Goal: Unclear

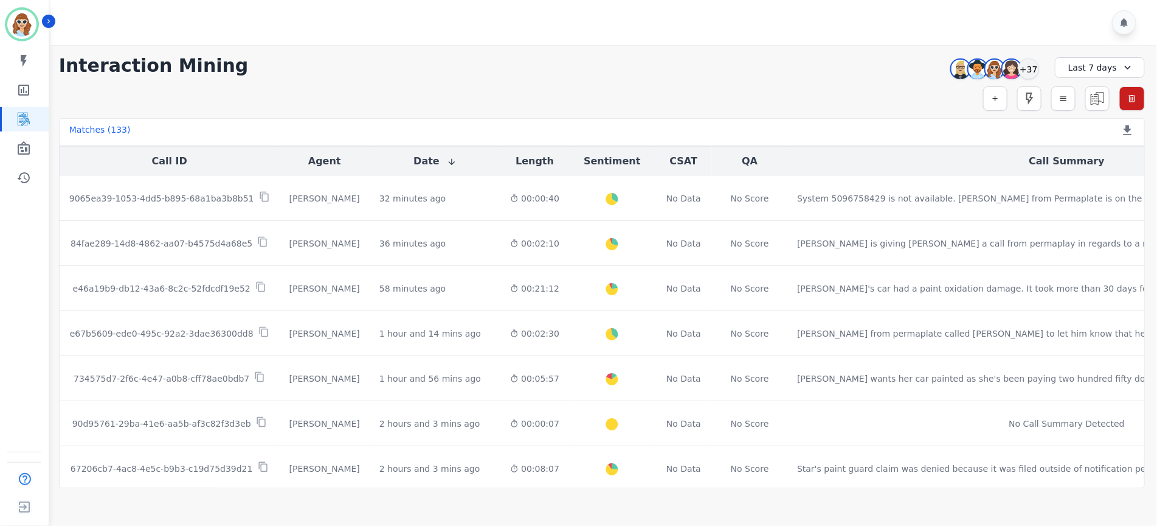
click at [1027, 83] on div "**********" at bounding box center [602, 266] width 1111 height 443
click at [1029, 72] on div "+37" at bounding box center [1029, 68] width 21 height 21
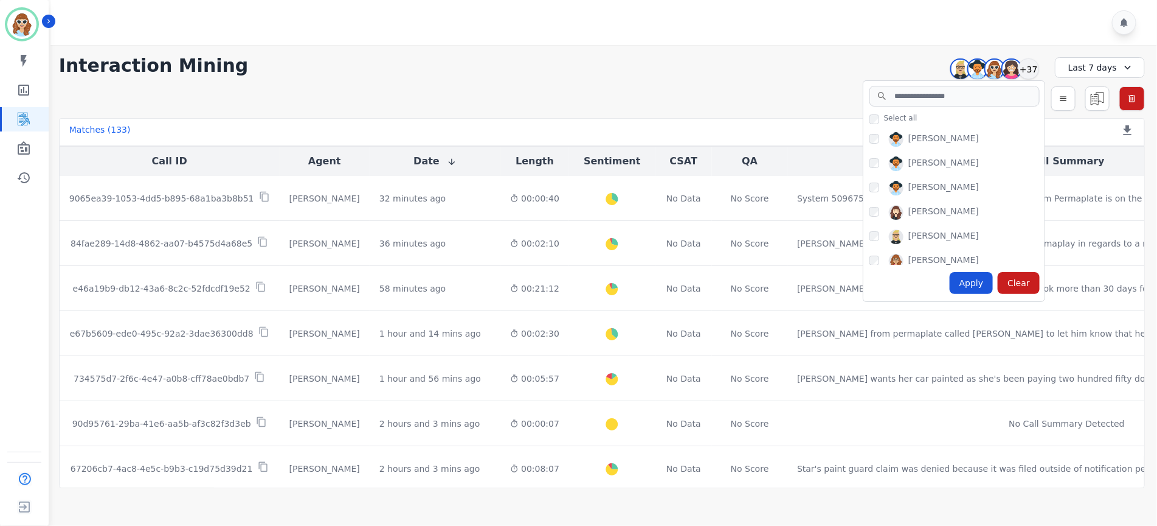
click at [966, 287] on div "Apply" at bounding box center [972, 283] width 44 height 22
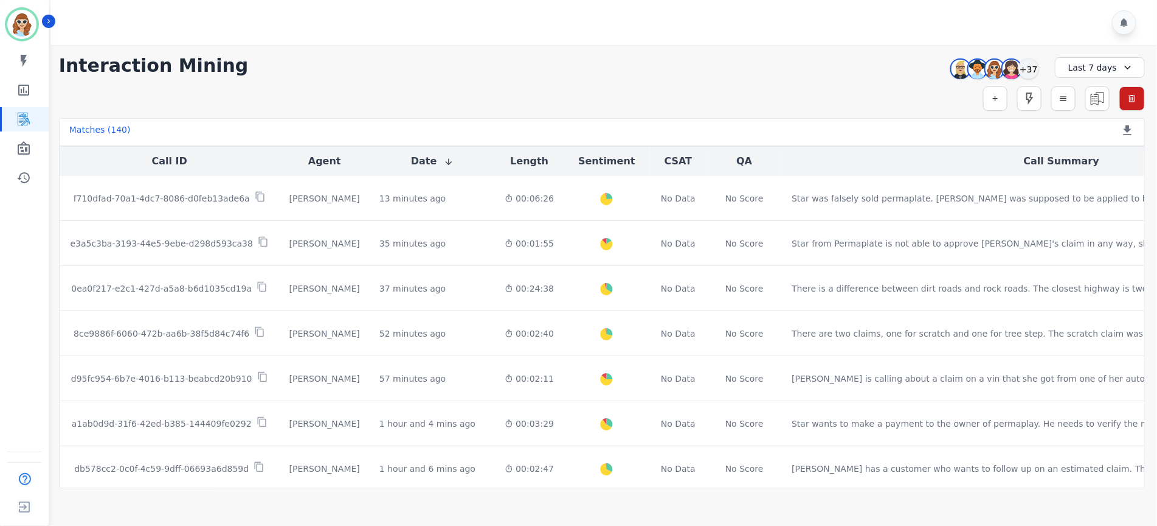
click at [898, 36] on div at bounding box center [605, 22] width 1111 height 45
click at [1025, 66] on div "+37" at bounding box center [1029, 68] width 21 height 21
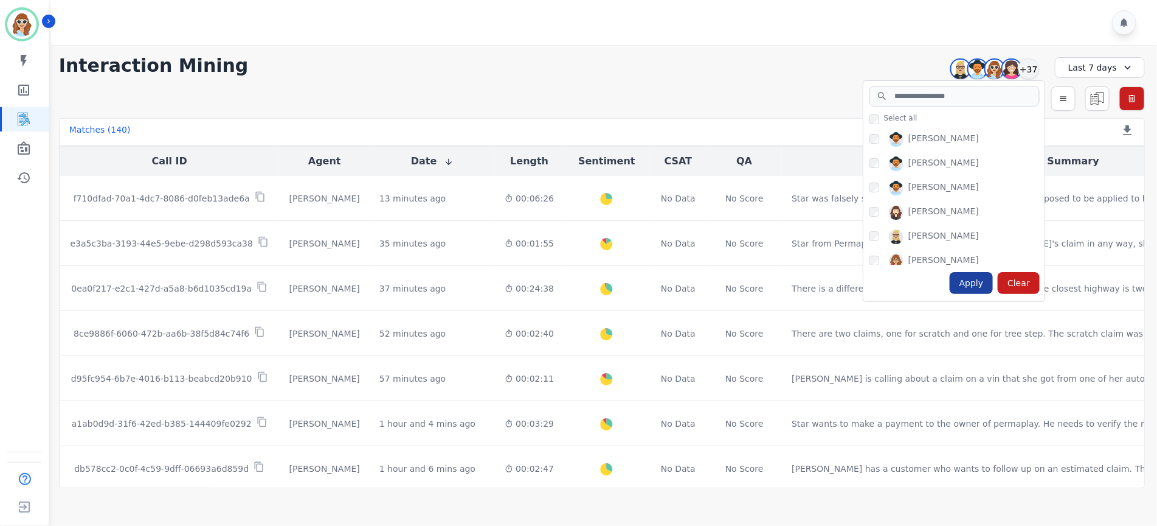
click at [971, 285] on div "Apply" at bounding box center [972, 283] width 44 height 22
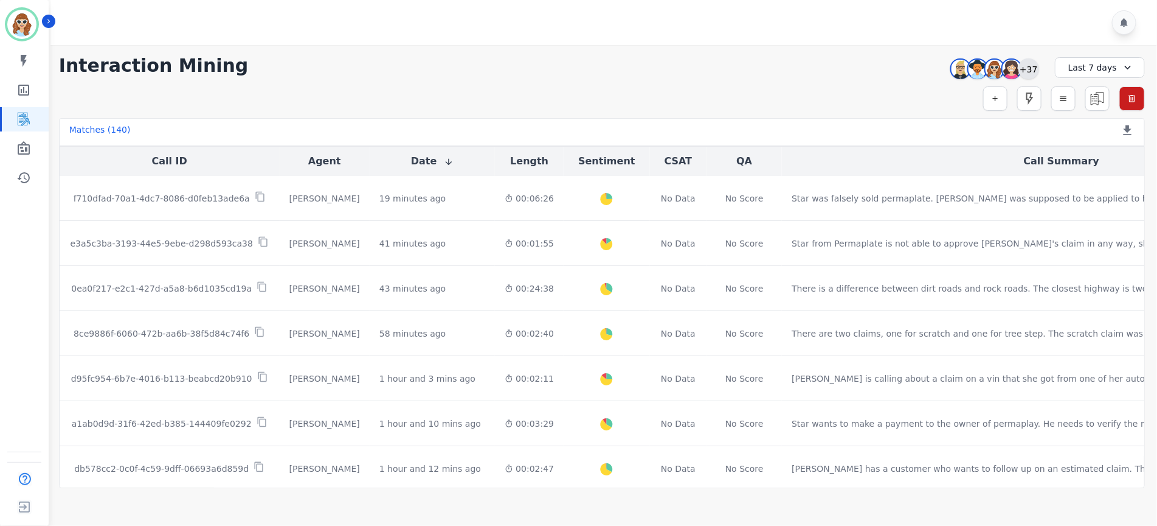
click at [1026, 63] on div "+37" at bounding box center [1029, 68] width 21 height 21
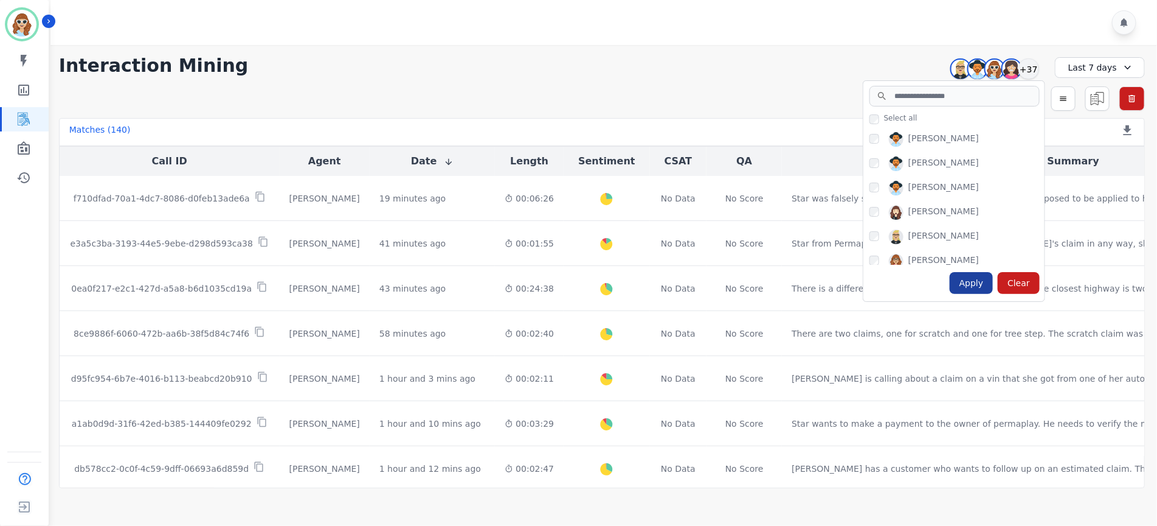
click at [976, 282] on div "Apply" at bounding box center [972, 283] width 44 height 22
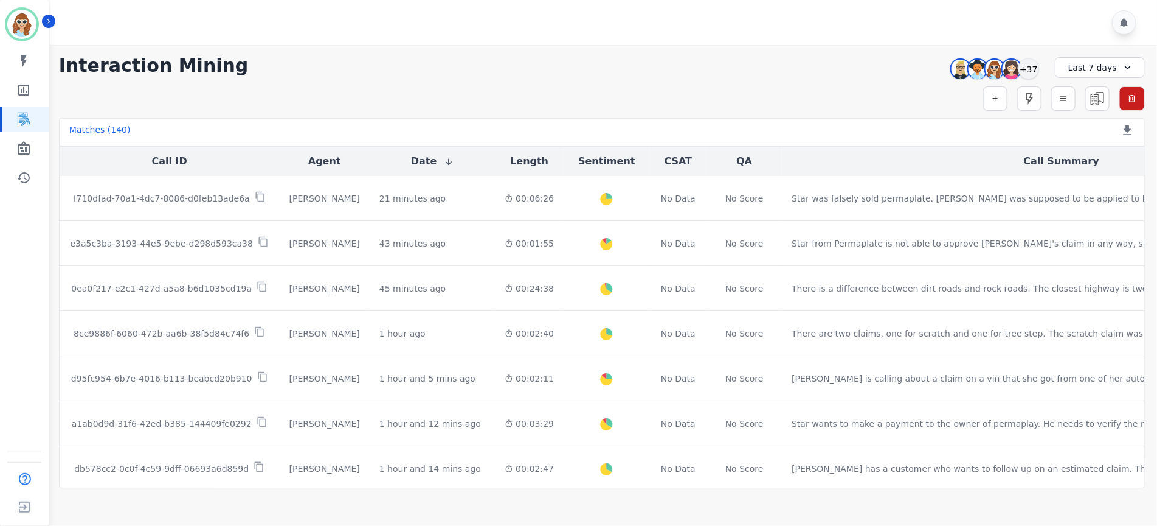
click at [906, 83] on div "**********" at bounding box center [602, 266] width 1111 height 443
click at [1029, 68] on div "+37" at bounding box center [1029, 68] width 21 height 21
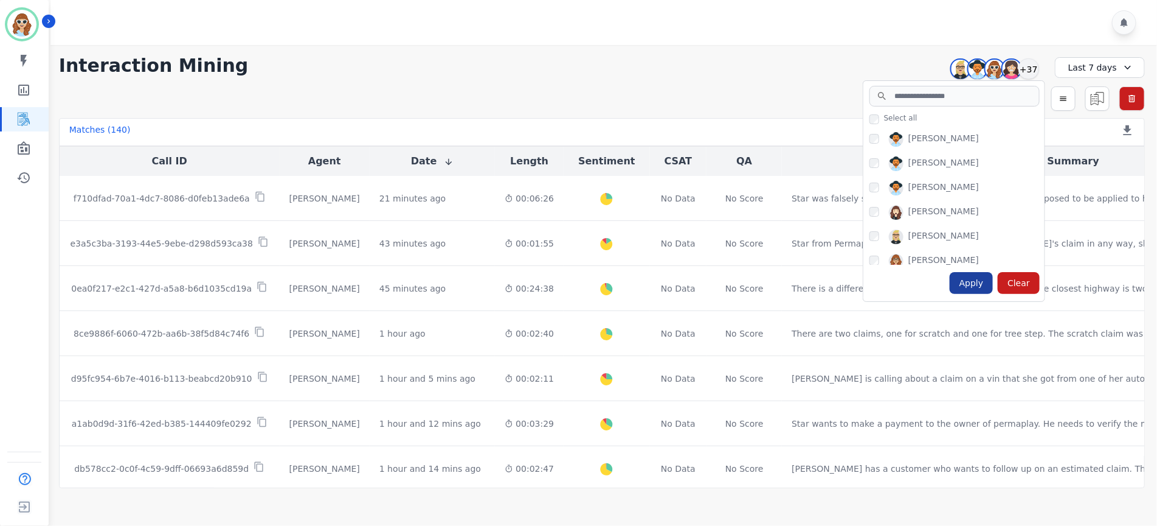
click at [971, 289] on div "Apply" at bounding box center [972, 283] width 44 height 22
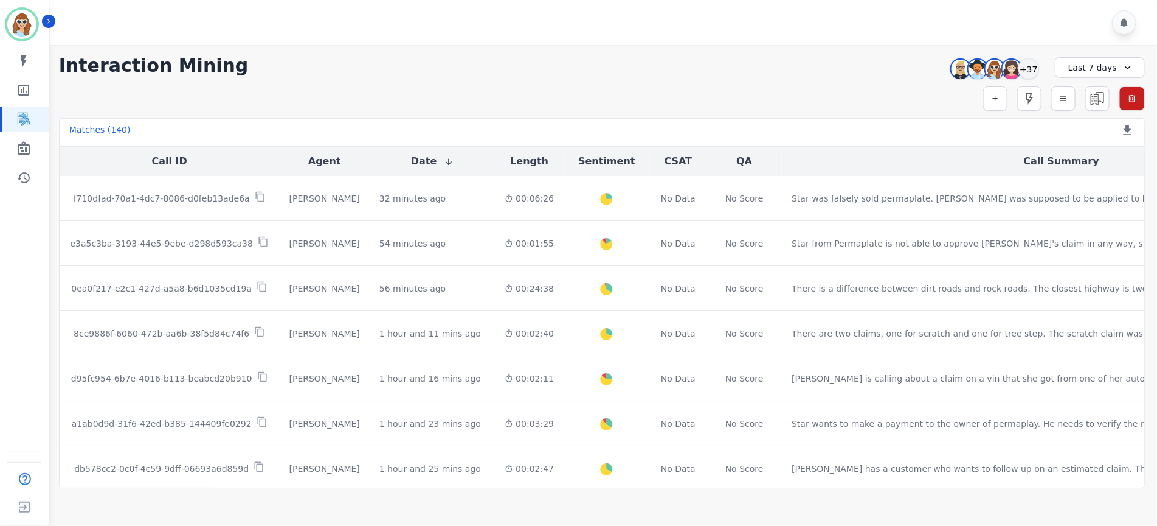
click at [911, 75] on div "**********" at bounding box center [602, 66] width 1086 height 22
click at [1033, 70] on div "+37" at bounding box center [1029, 68] width 21 height 21
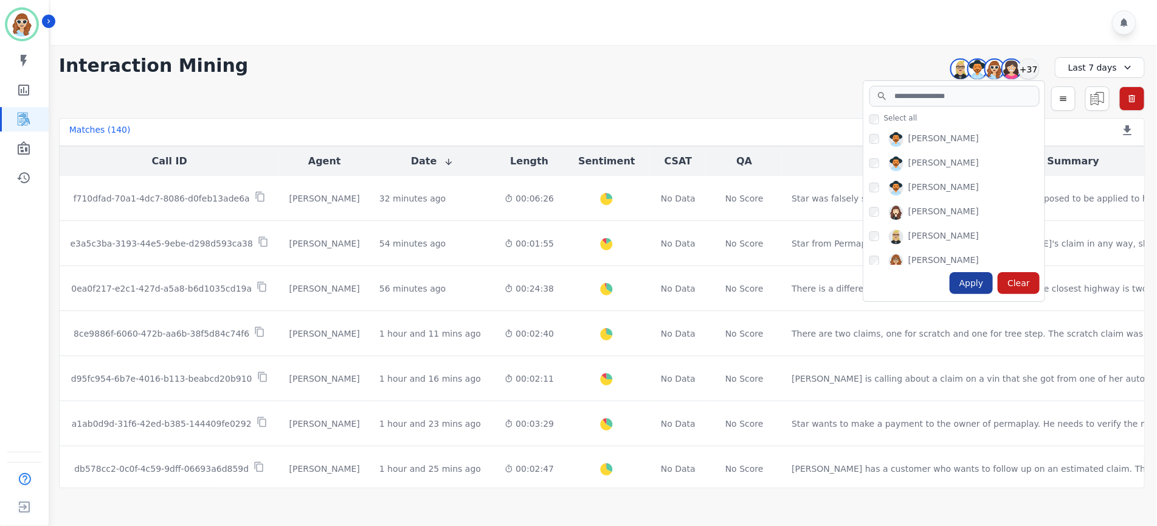
click at [980, 280] on div "Apply" at bounding box center [972, 283] width 44 height 22
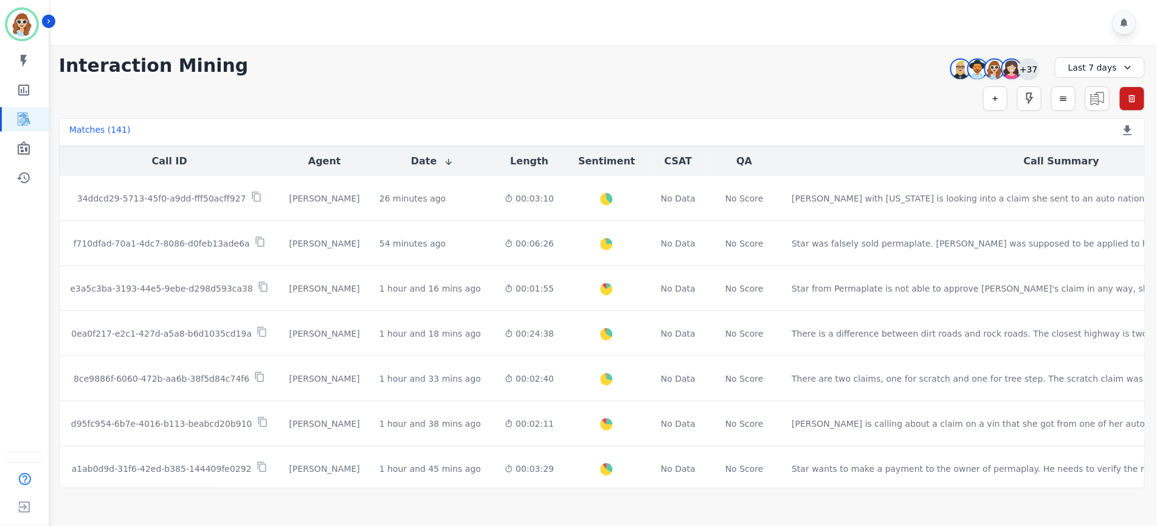
click at [1035, 68] on div "+37" at bounding box center [1029, 68] width 21 height 21
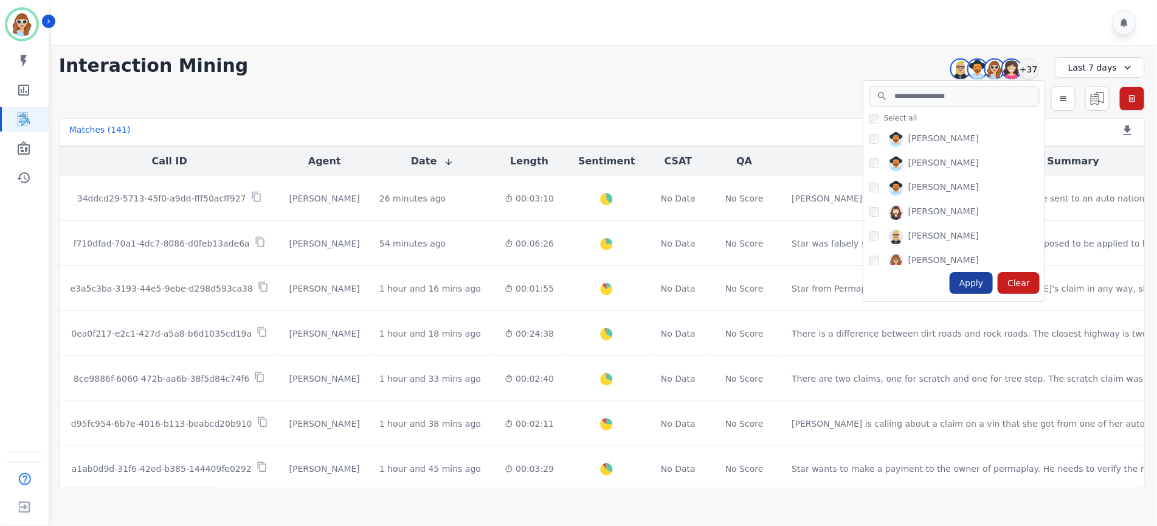
click at [966, 286] on div "Apply" at bounding box center [972, 283] width 44 height 22
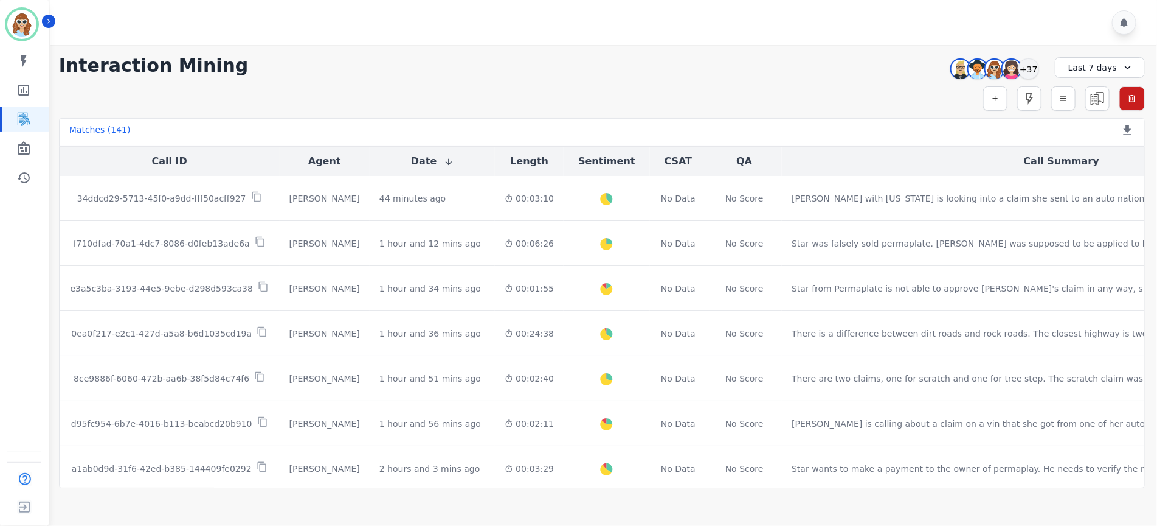
click at [889, 82] on div "**********" at bounding box center [602, 266] width 1111 height 443
click at [1035, 68] on div "+37" at bounding box center [1029, 68] width 21 height 21
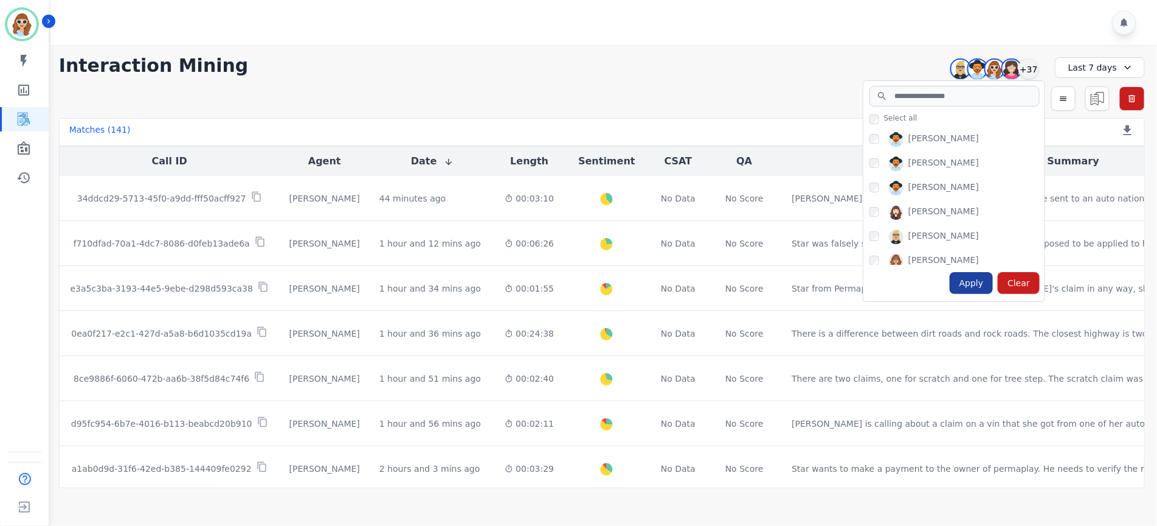
click at [977, 285] on div "Apply" at bounding box center [972, 283] width 44 height 22
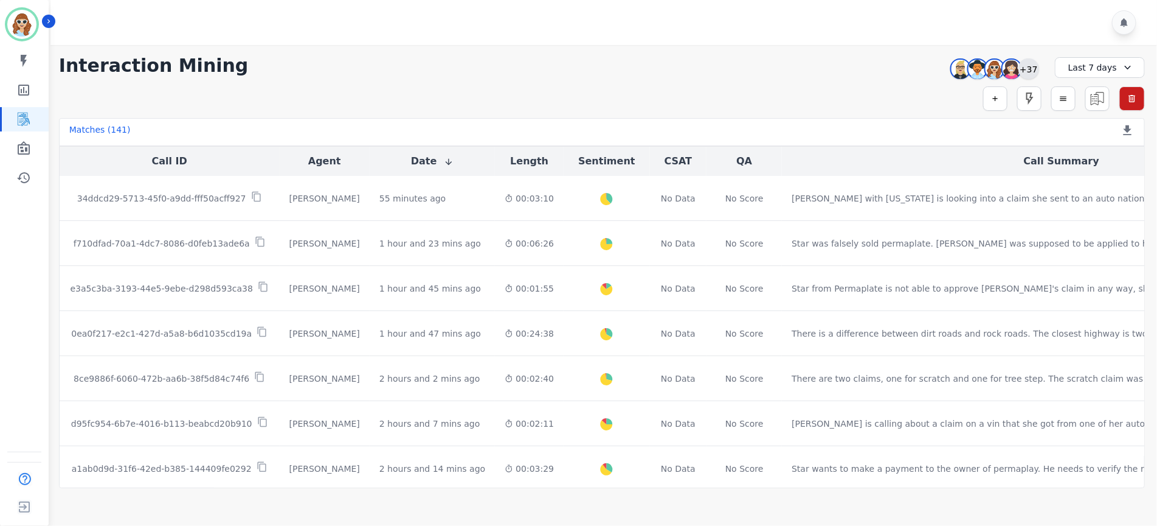
click at [1035, 68] on div "+37" at bounding box center [1029, 68] width 21 height 21
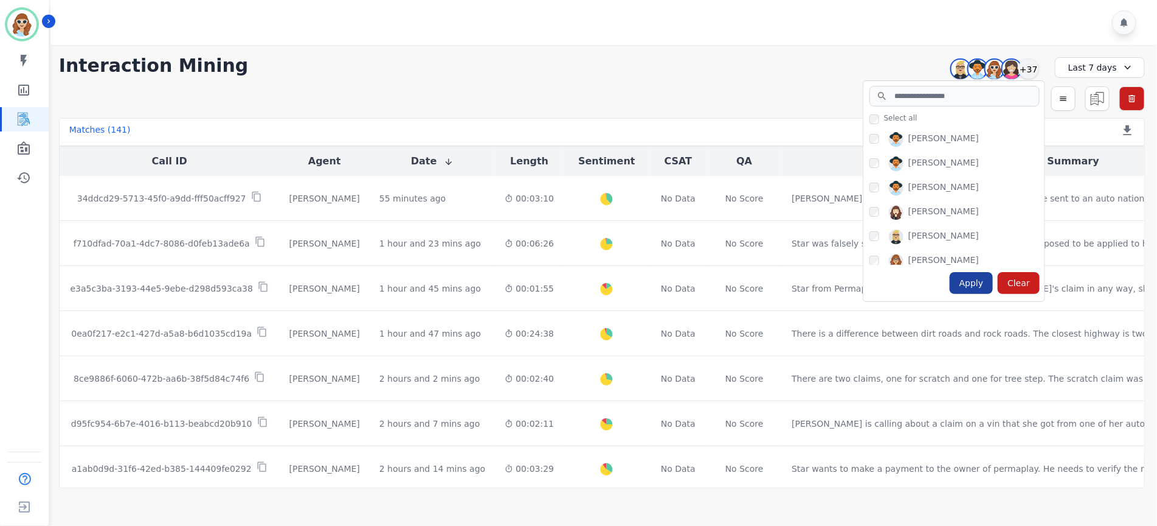
click at [973, 286] on div "Apply" at bounding box center [972, 283] width 44 height 22
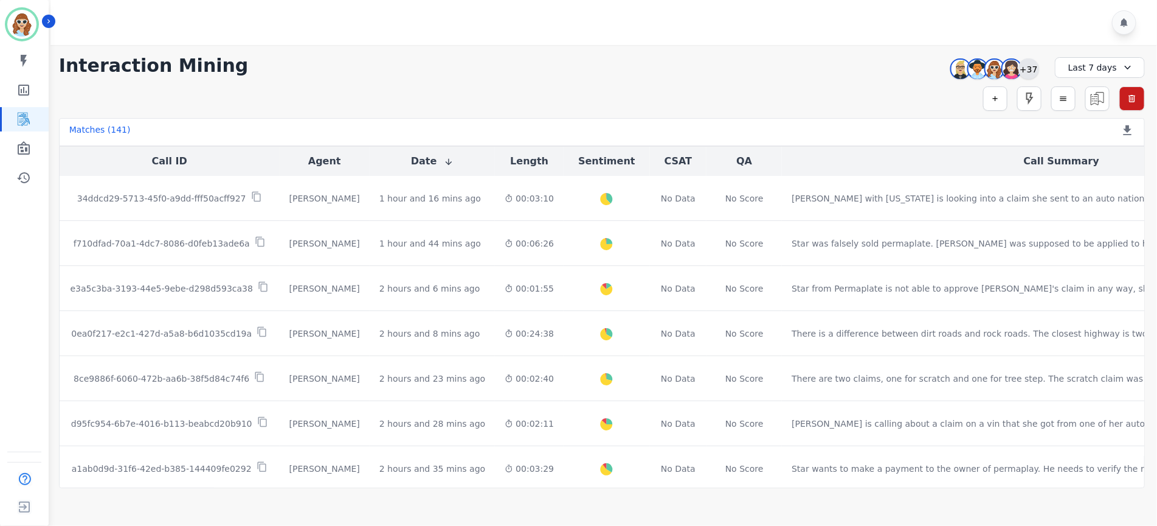
click at [1028, 68] on div "+37" at bounding box center [1029, 68] width 21 height 21
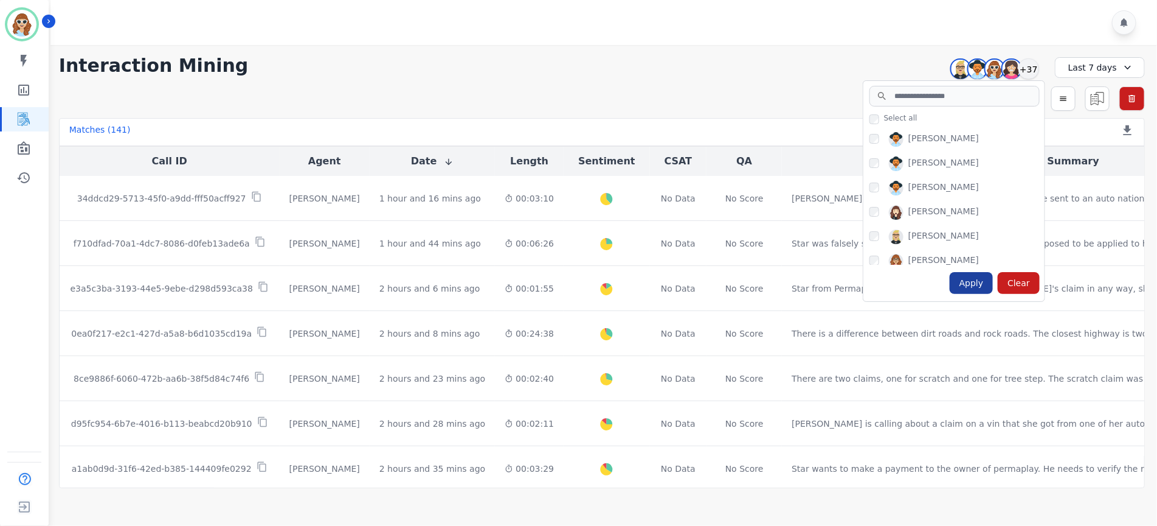
click at [978, 287] on div "Apply" at bounding box center [972, 283] width 44 height 22
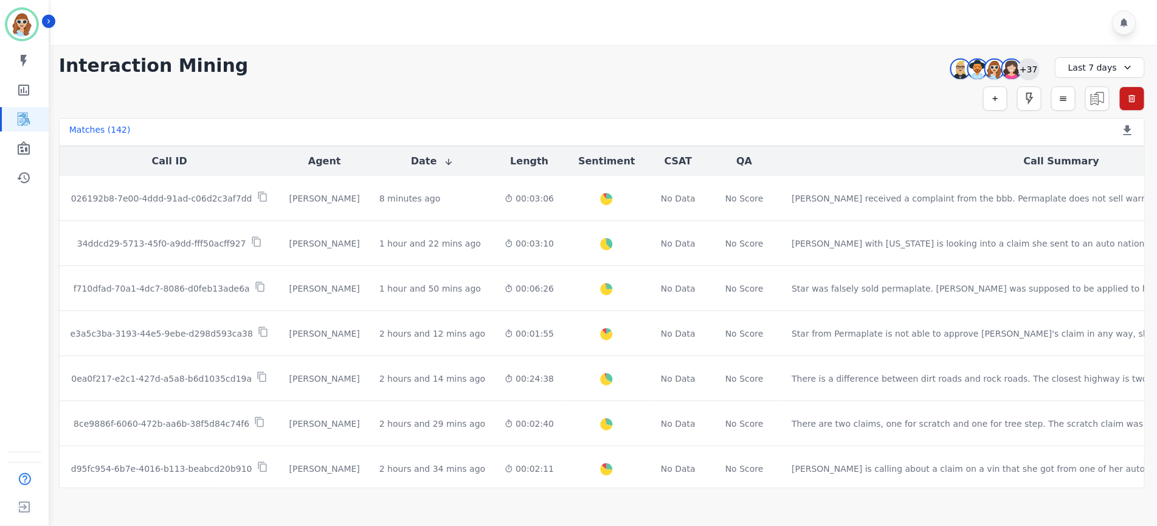
click at [1035, 68] on div "+37" at bounding box center [1029, 68] width 21 height 21
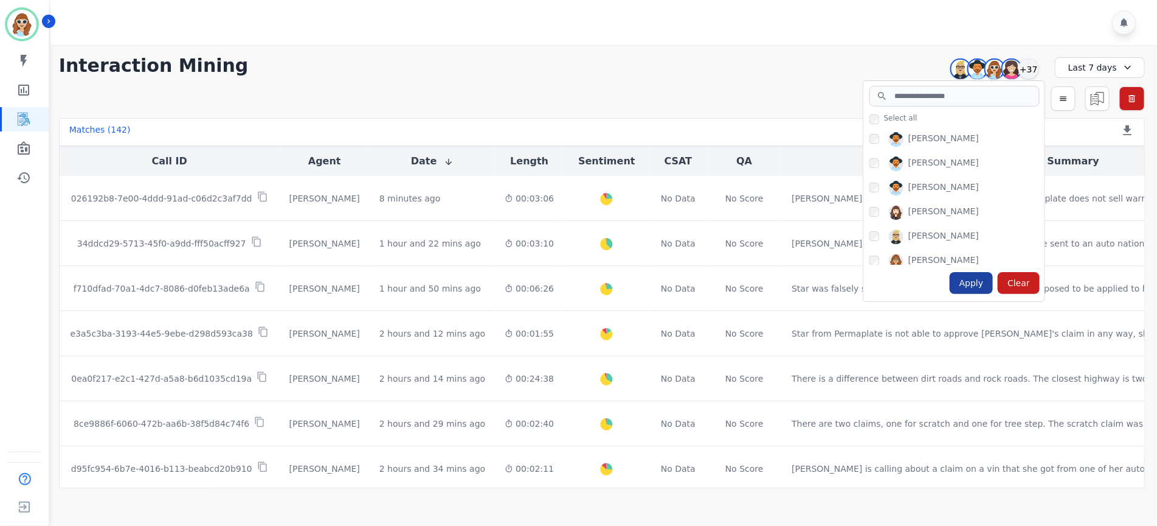
click at [970, 285] on div "Apply" at bounding box center [972, 283] width 44 height 22
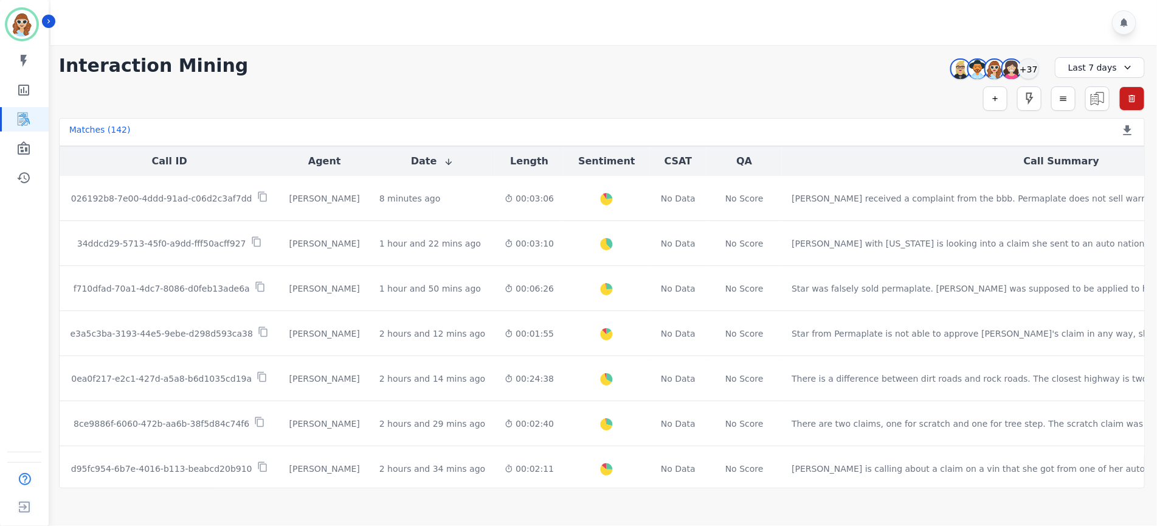
click at [912, 88] on div "Simple Search Metric Search Advanced Search Saved Rules Clear Filters" at bounding box center [602, 98] width 1086 height 24
click at [1035, 69] on div "+37" at bounding box center [1029, 68] width 21 height 21
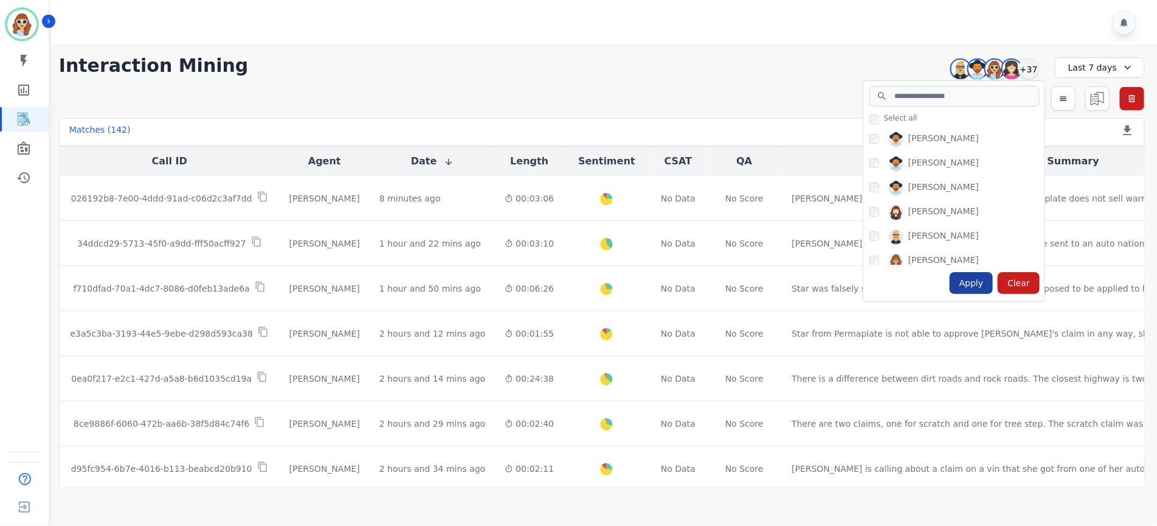
click at [974, 282] on div "Apply" at bounding box center [972, 283] width 44 height 22
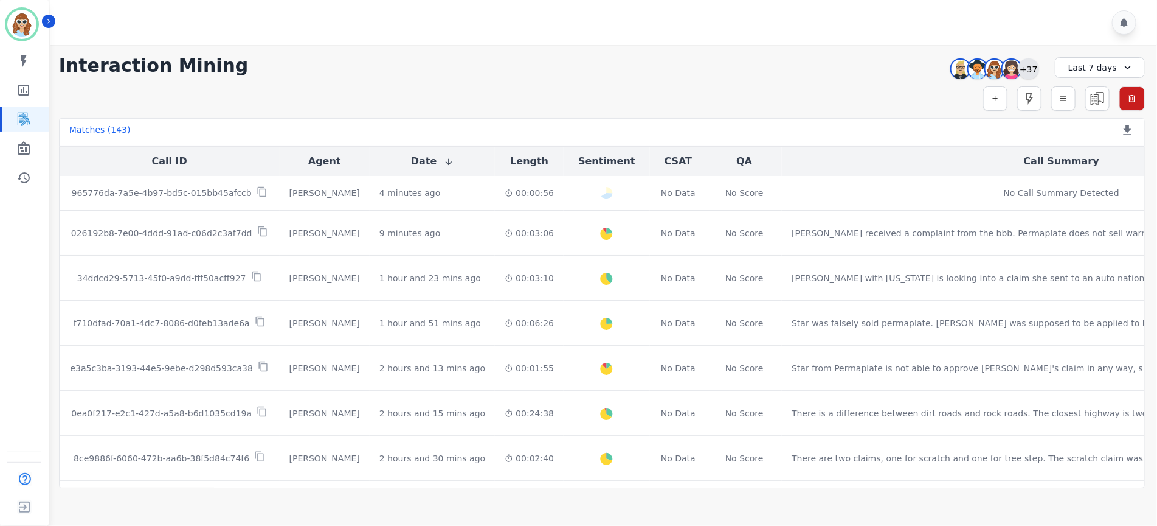
click at [1030, 66] on div "+37" at bounding box center [1029, 68] width 21 height 21
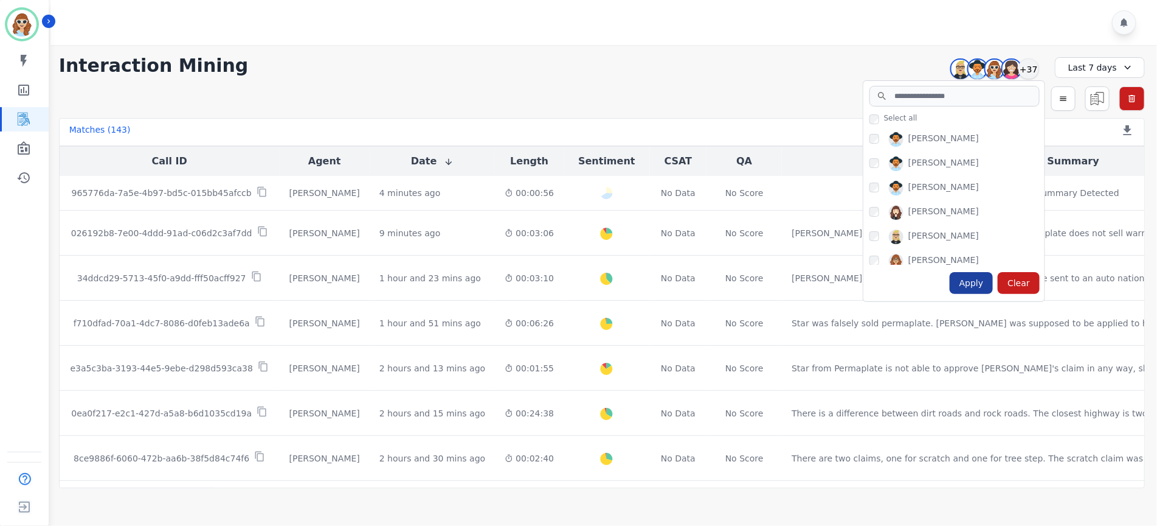
click at [976, 283] on div "Apply" at bounding box center [972, 283] width 44 height 22
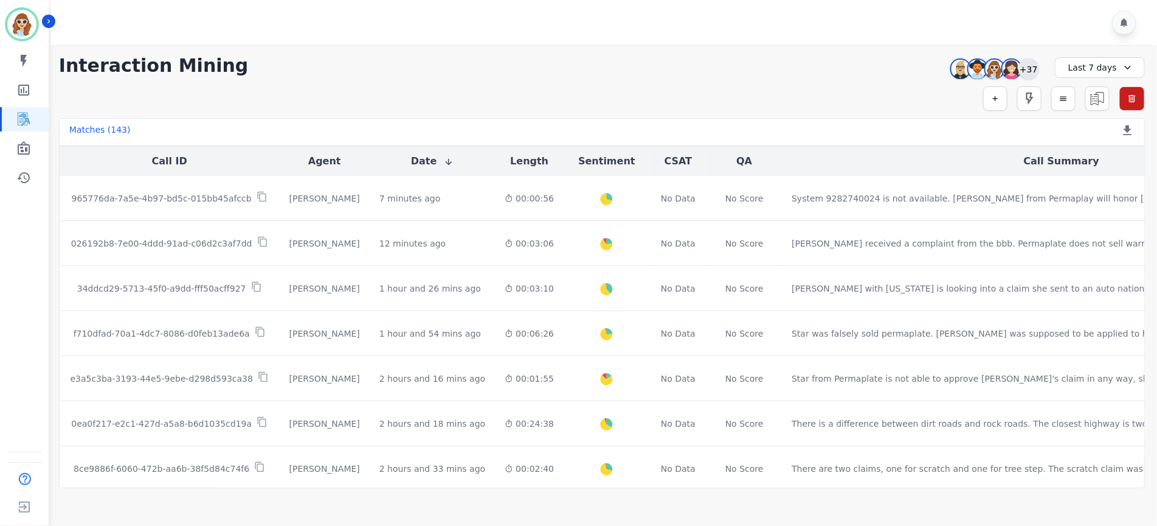
click at [1033, 70] on div "+37" at bounding box center [1029, 68] width 21 height 21
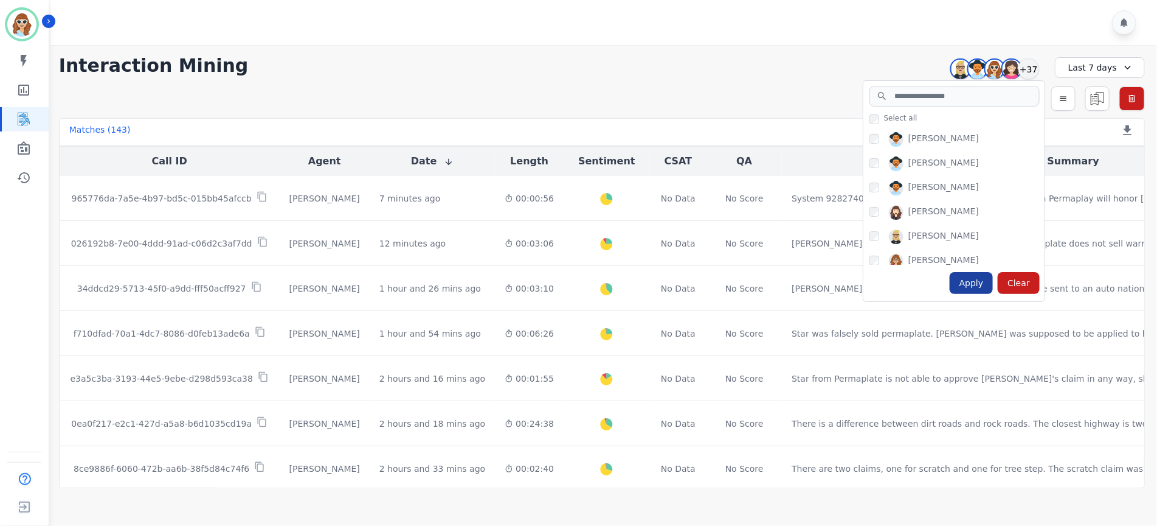
click at [974, 283] on div "Apply" at bounding box center [972, 283] width 44 height 22
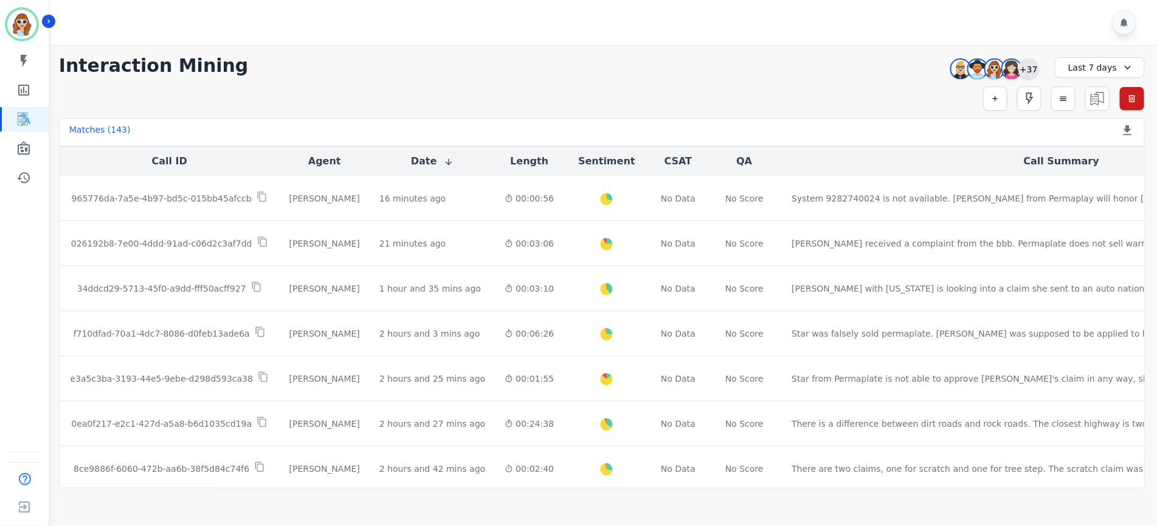
click at [1027, 71] on div "+37" at bounding box center [1029, 68] width 21 height 21
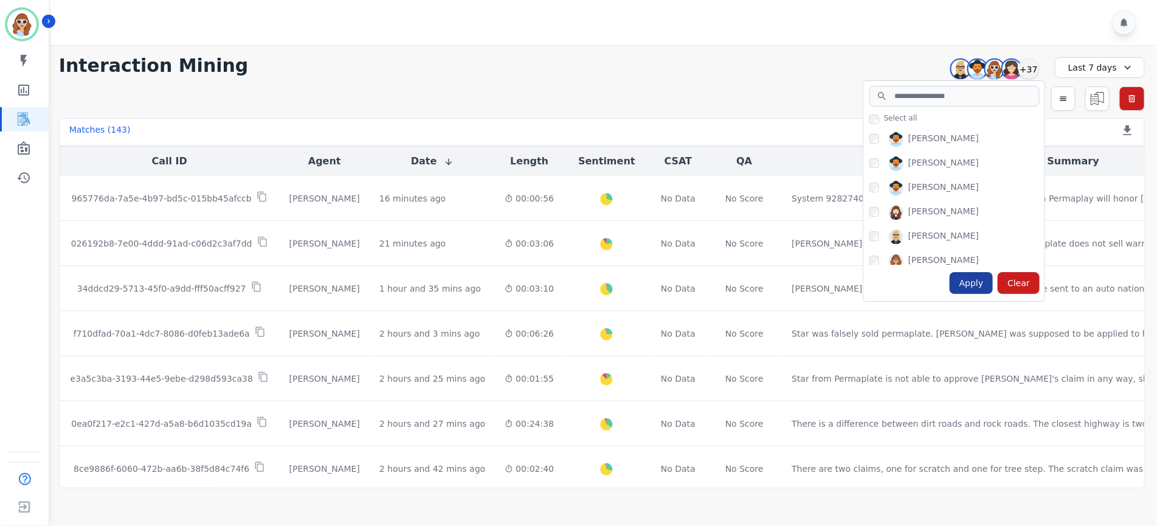
click at [982, 287] on div "Apply" at bounding box center [972, 283] width 44 height 22
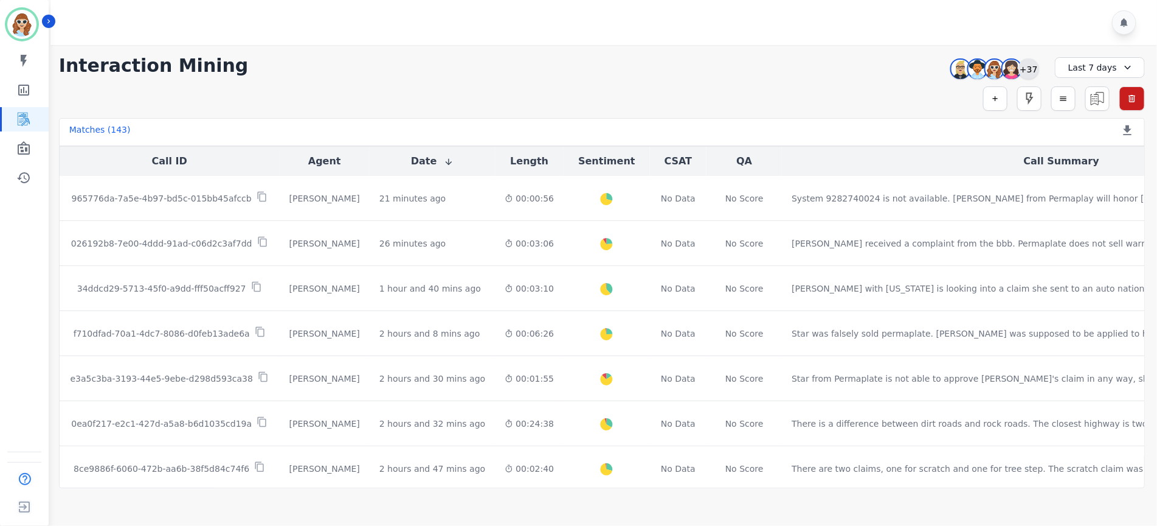
click at [1021, 73] on div "+37" at bounding box center [1029, 68] width 21 height 21
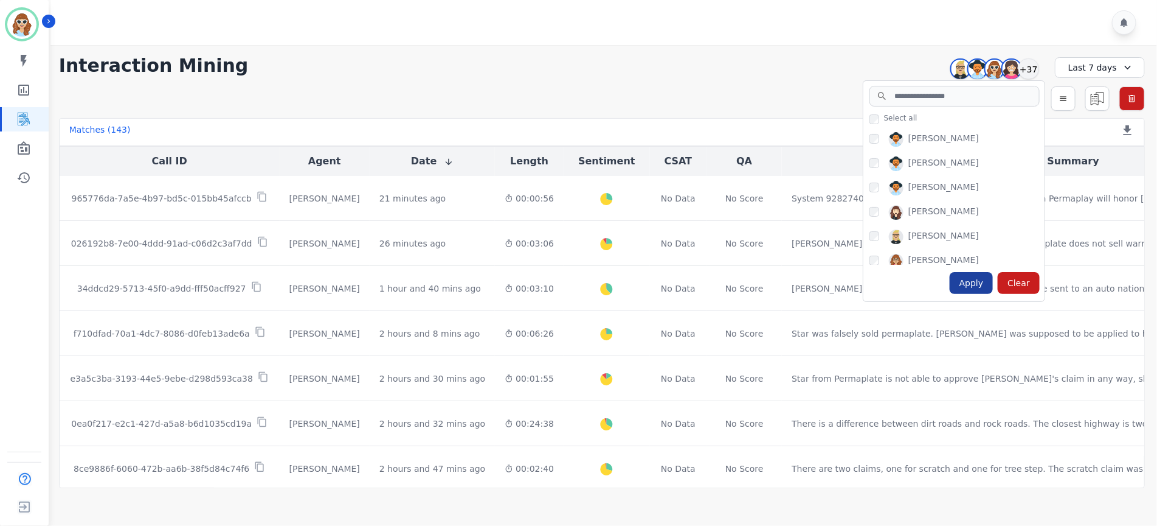
click at [971, 280] on div "Apply" at bounding box center [972, 283] width 44 height 22
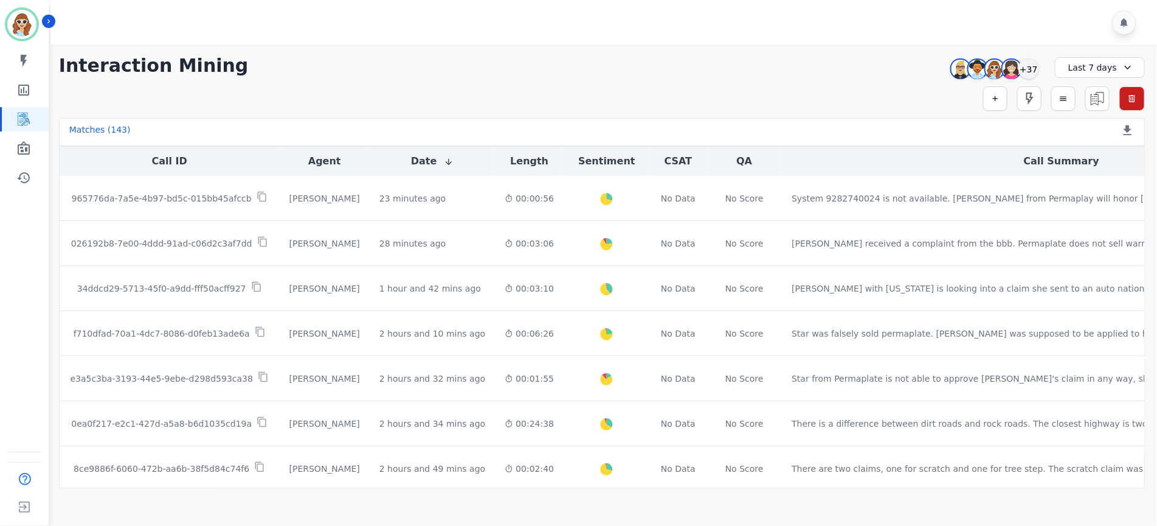
click at [904, 73] on div "**********" at bounding box center [602, 66] width 1086 height 22
click at [1033, 62] on div "+37" at bounding box center [1029, 68] width 21 height 21
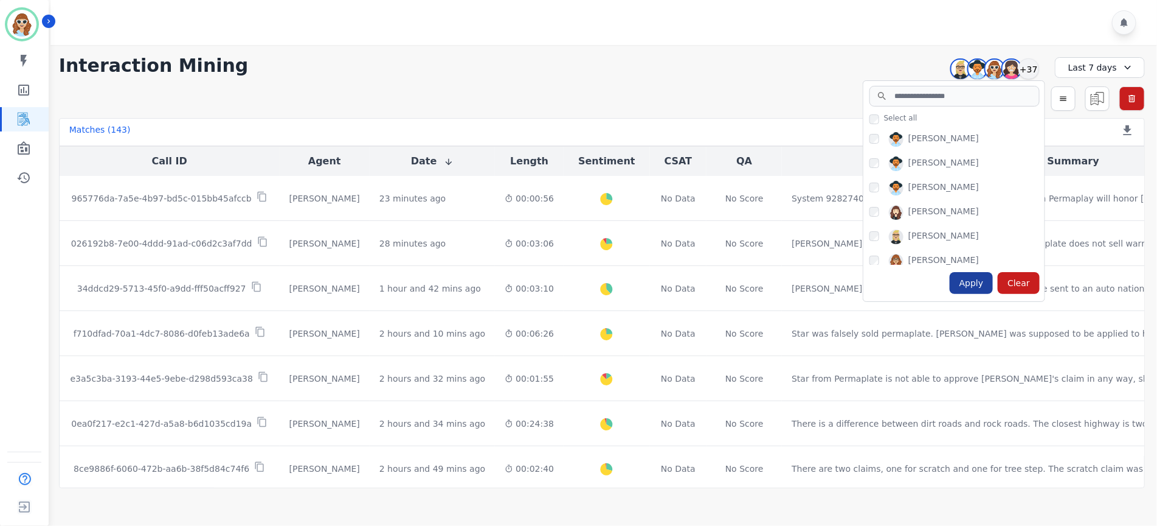
click at [974, 279] on div "Apply" at bounding box center [972, 283] width 44 height 22
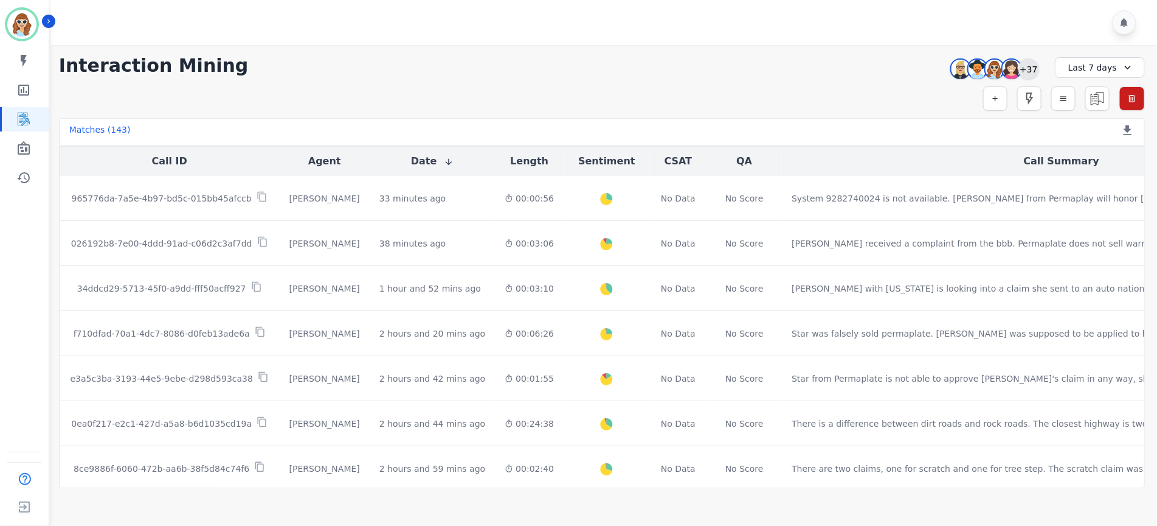
click at [1036, 69] on div "+37" at bounding box center [1029, 68] width 21 height 21
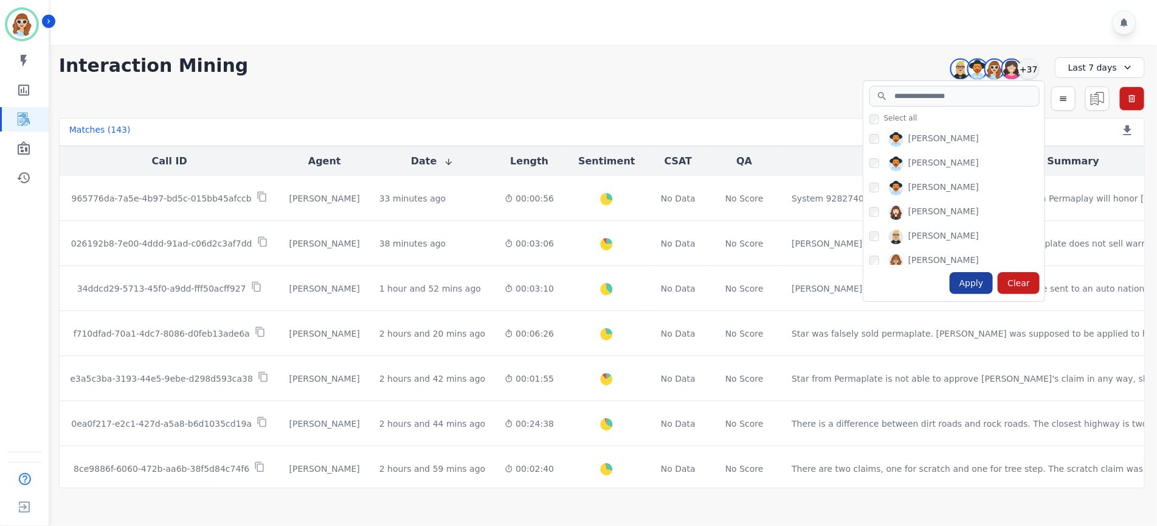
click at [971, 290] on div "Apply" at bounding box center [972, 283] width 44 height 22
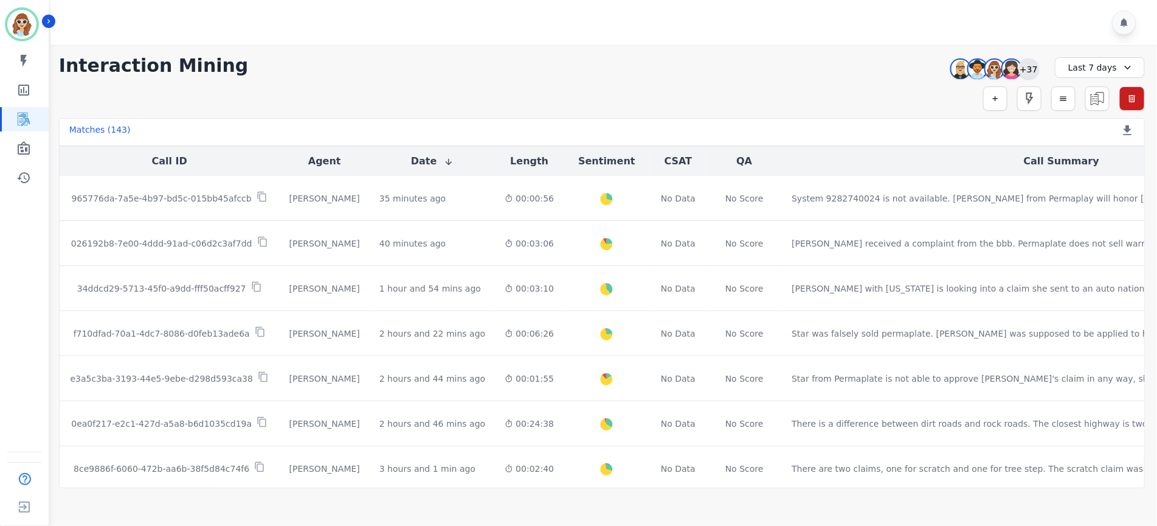
click at [1024, 70] on div "+37" at bounding box center [1029, 68] width 21 height 21
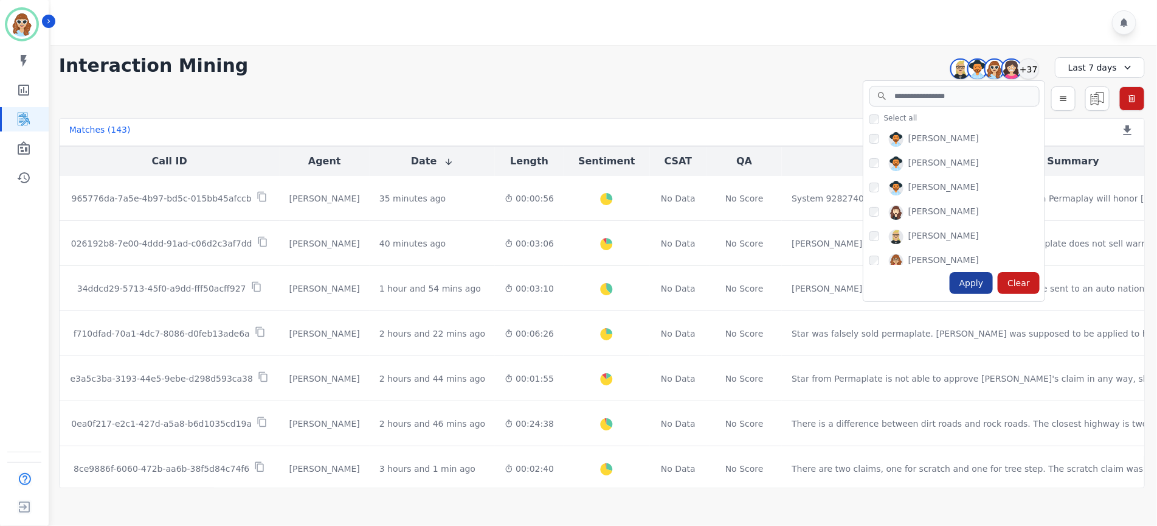
click at [978, 289] on div "Apply" at bounding box center [972, 283] width 44 height 22
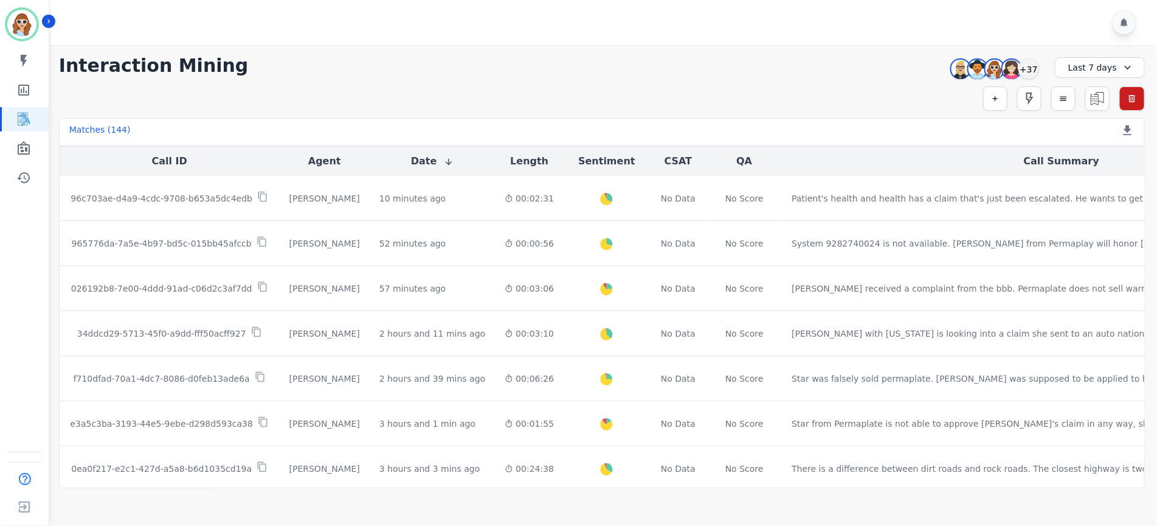
click at [913, 64] on div "**********" at bounding box center [602, 66] width 1086 height 22
click at [1035, 77] on div "+37" at bounding box center [1029, 68] width 21 height 21
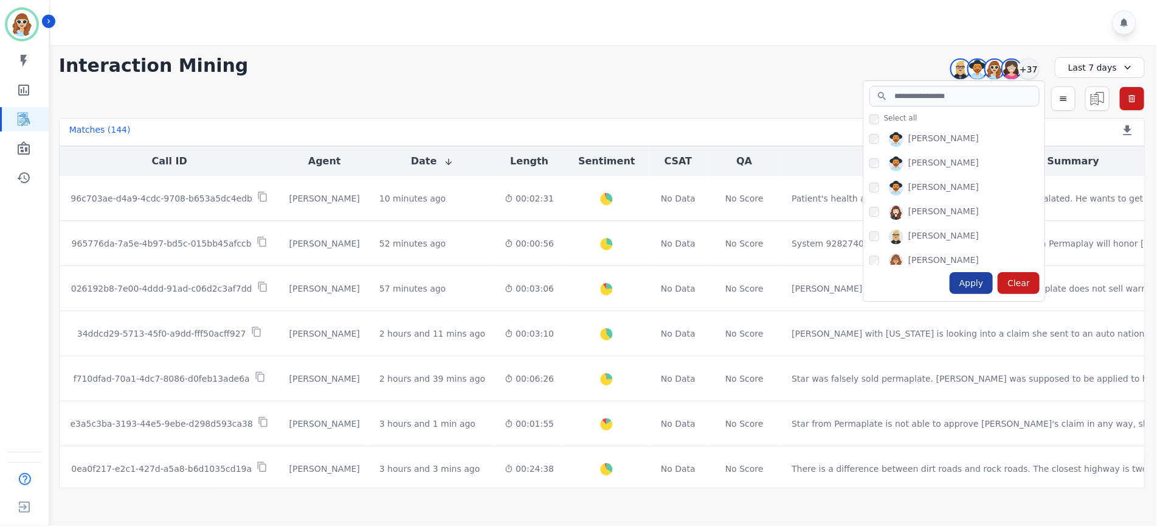
click at [982, 289] on div "Apply" at bounding box center [972, 283] width 44 height 22
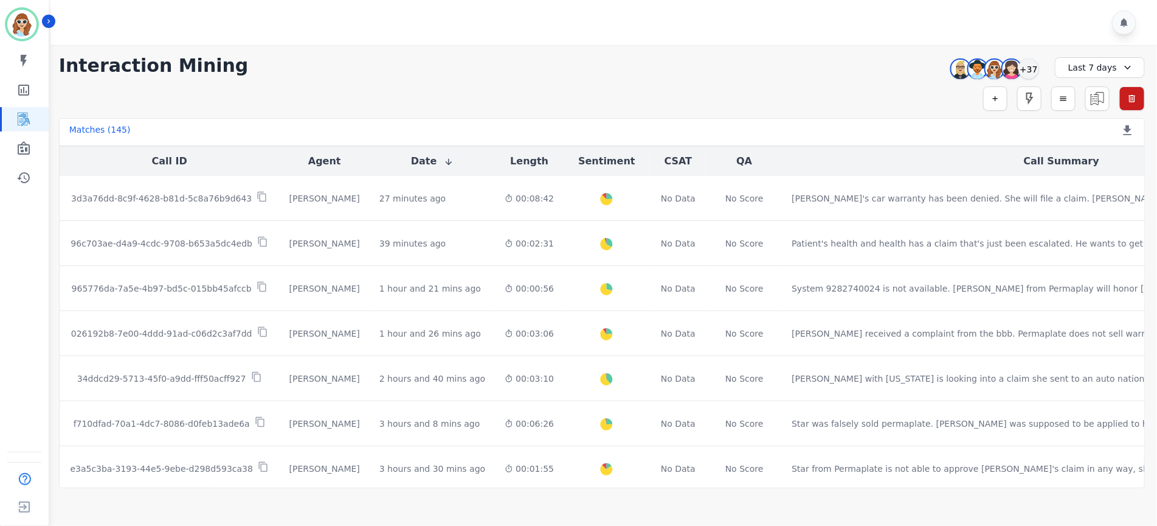
click at [906, 75] on div "**********" at bounding box center [602, 66] width 1086 height 22
click at [1027, 68] on div "+37" at bounding box center [1029, 68] width 21 height 21
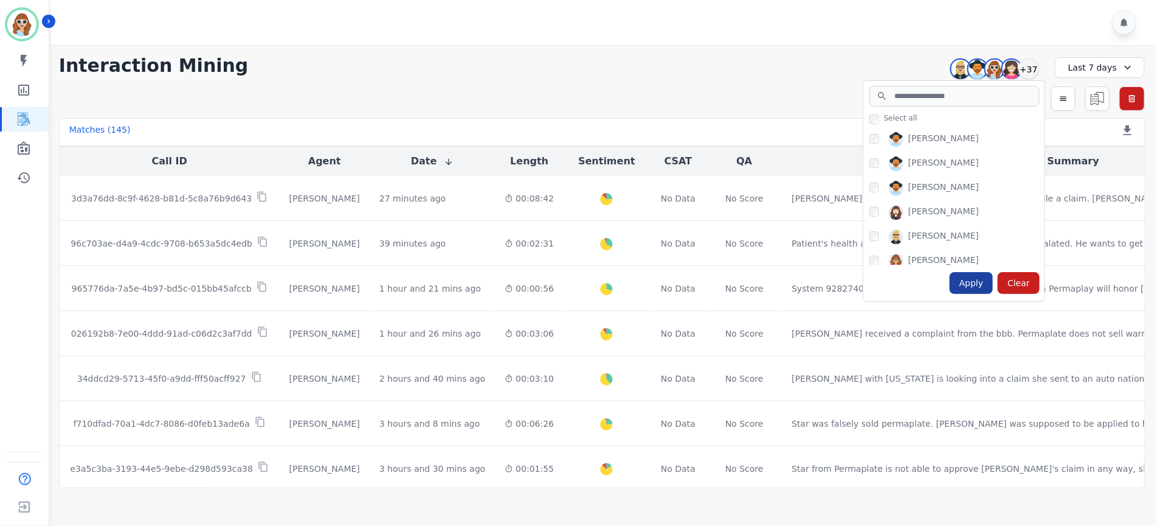
click at [979, 280] on div "Apply" at bounding box center [972, 283] width 44 height 22
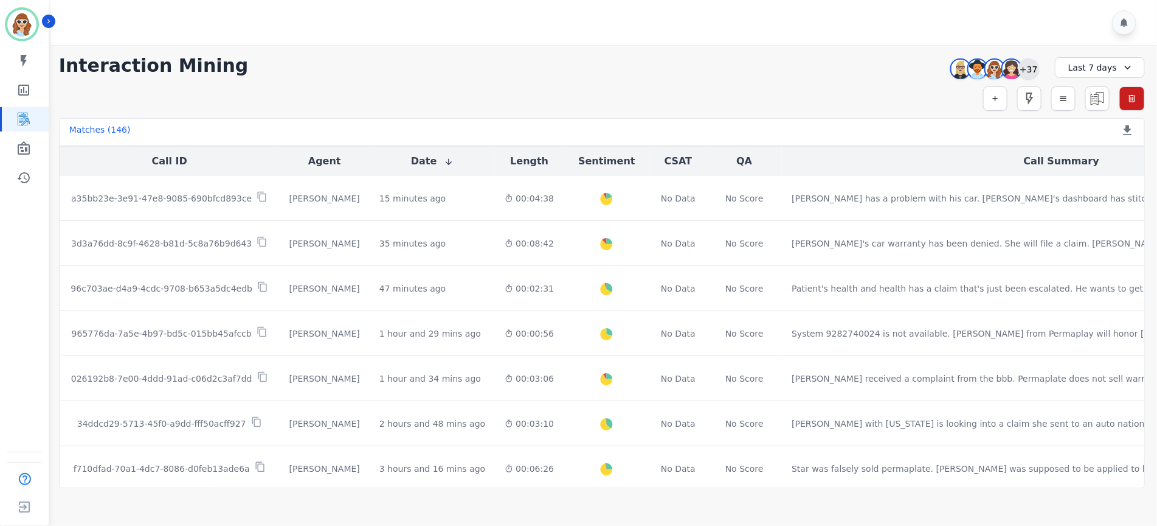
click at [1032, 69] on div "+37" at bounding box center [1029, 68] width 21 height 21
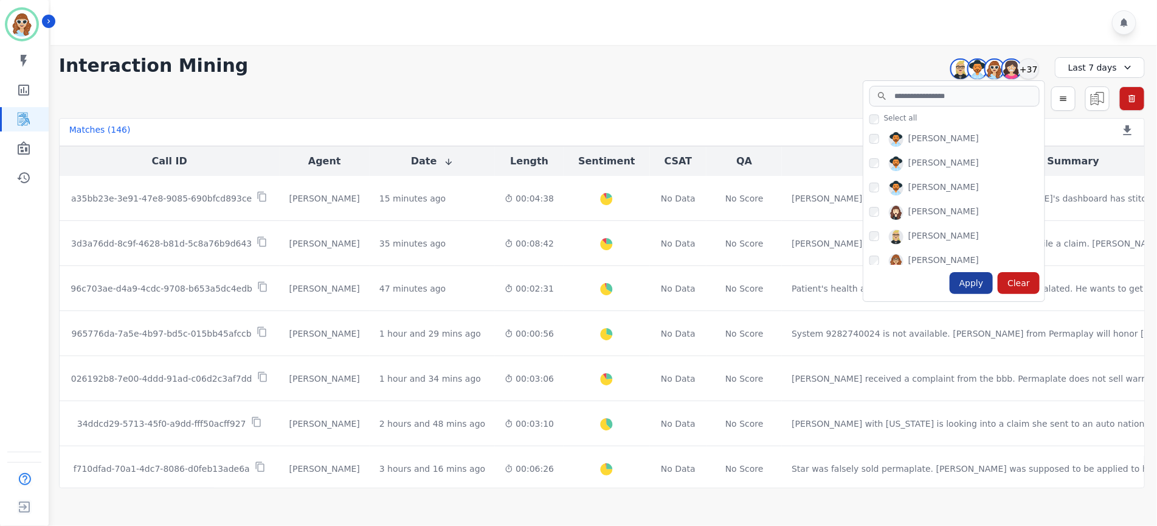
click at [963, 280] on div "Apply" at bounding box center [972, 283] width 44 height 22
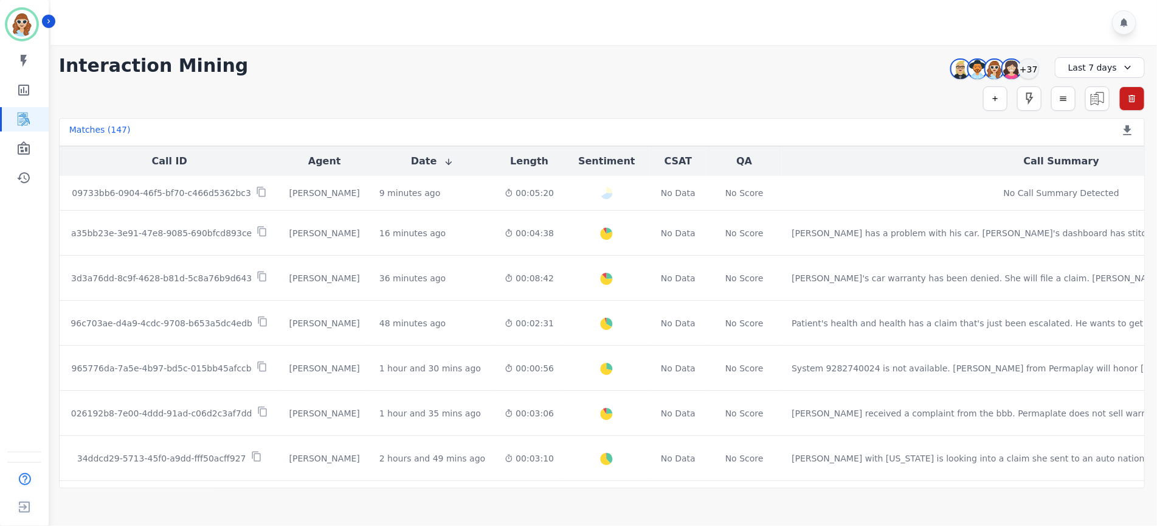
drag, startPoint x: 898, startPoint y: 57, endPoint x: 909, endPoint y: 59, distance: 10.6
click at [898, 55] on div "**********" at bounding box center [602, 66] width 1086 height 22
click at [1028, 71] on div "+37" at bounding box center [1029, 68] width 21 height 21
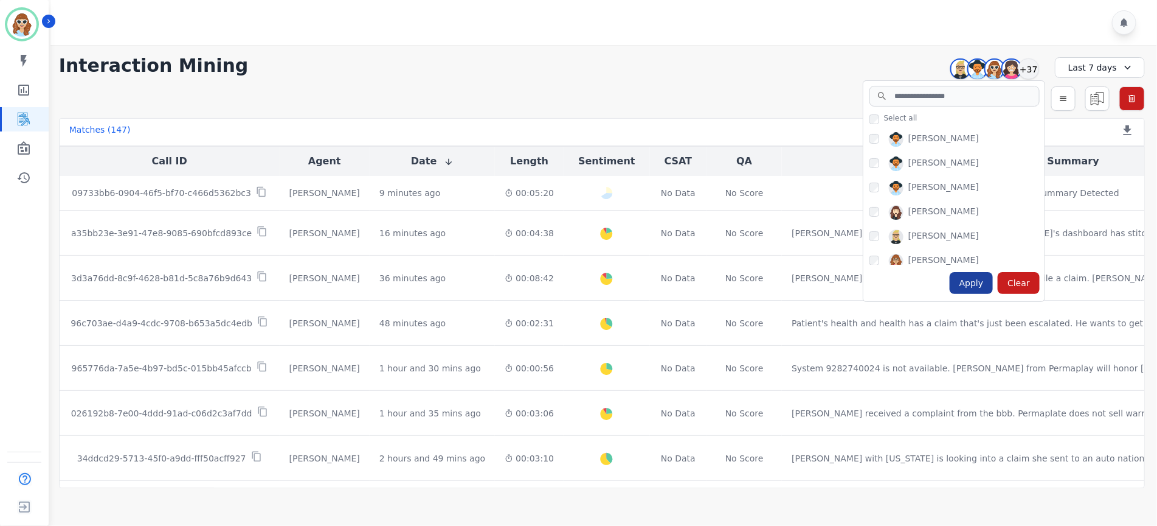
click at [973, 286] on div "Apply" at bounding box center [972, 283] width 44 height 22
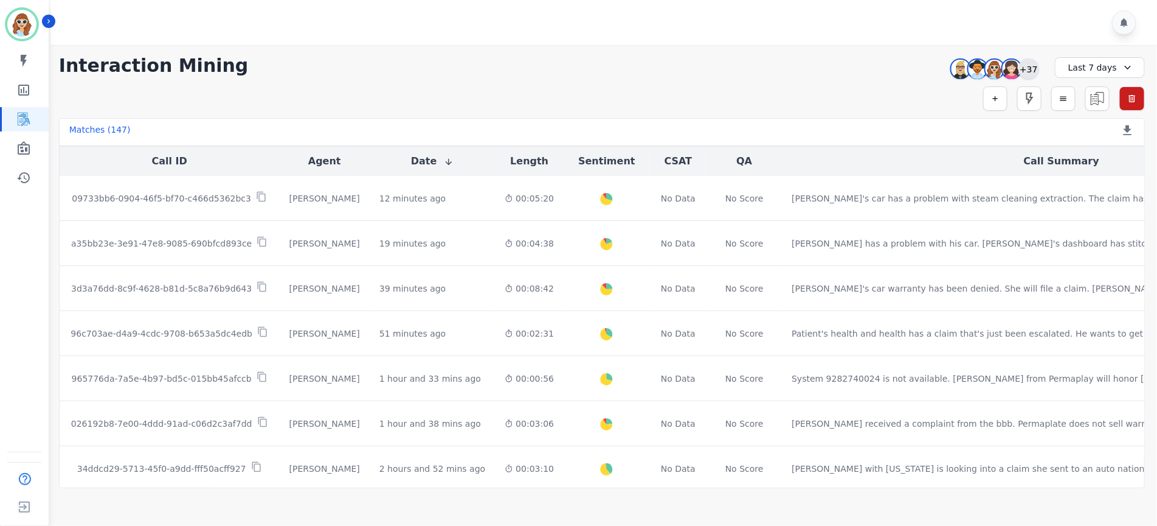
click at [1033, 70] on div "+37" at bounding box center [1029, 68] width 21 height 21
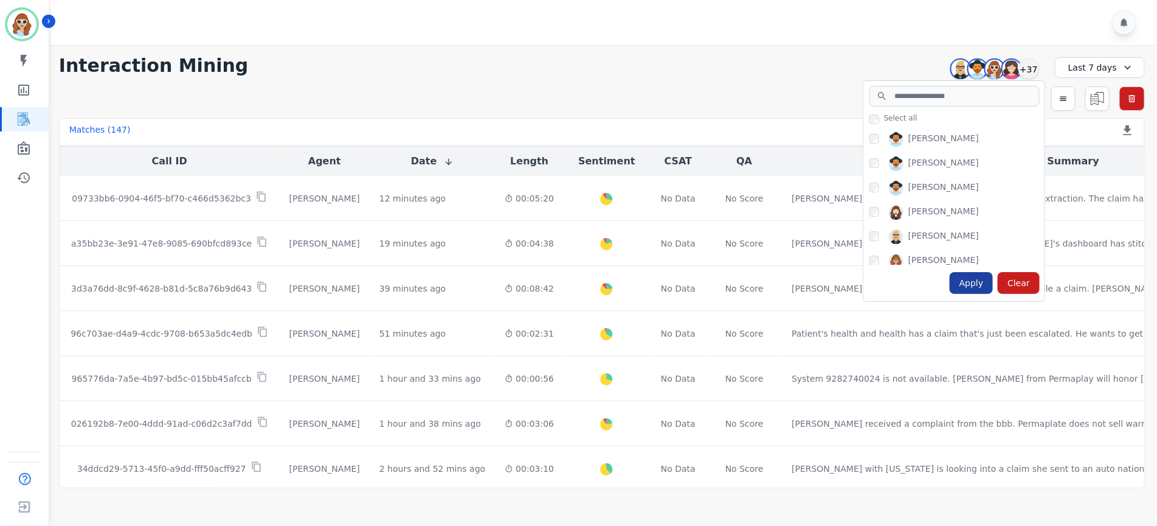
click at [973, 288] on div "Apply" at bounding box center [972, 283] width 44 height 22
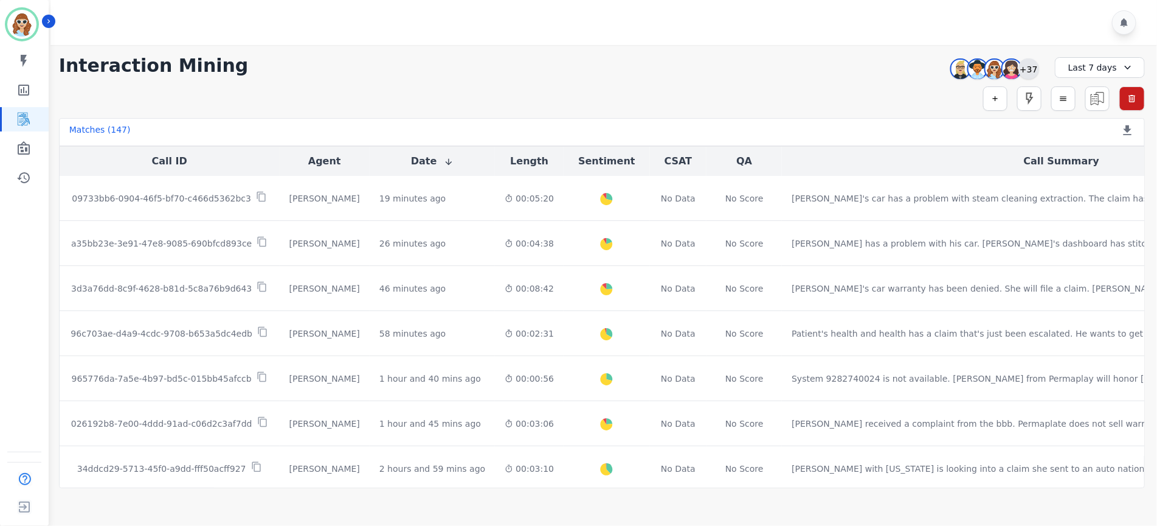
click at [1038, 70] on div "+37" at bounding box center [1029, 68] width 21 height 21
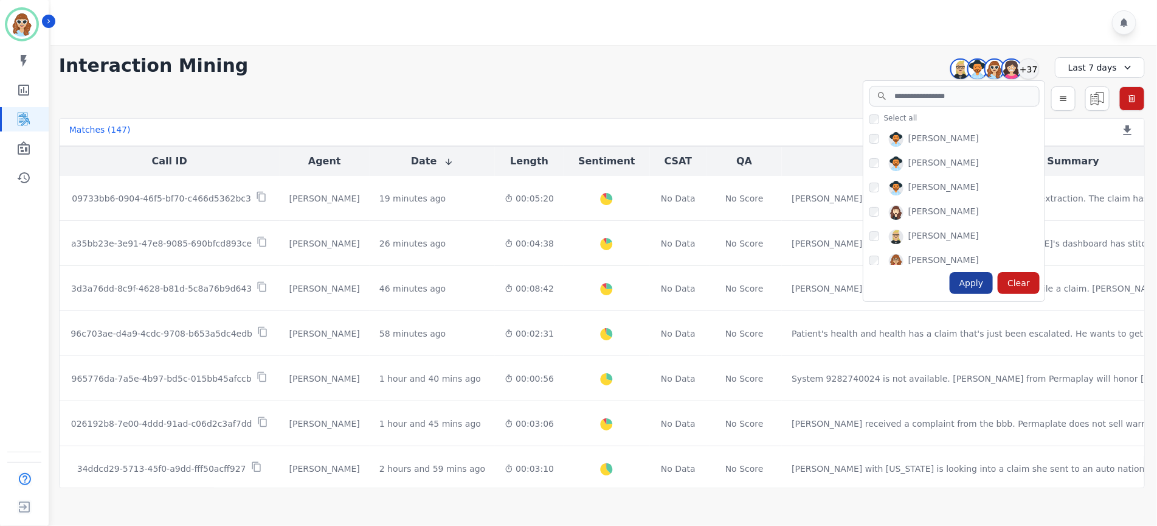
click at [974, 277] on div "Apply" at bounding box center [972, 283] width 44 height 22
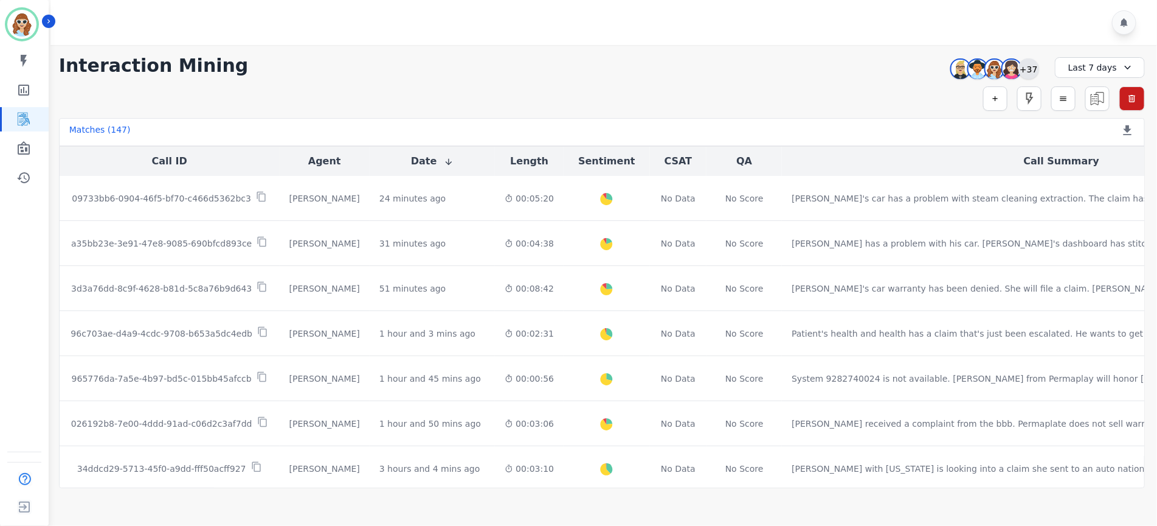
click at [1032, 68] on div "+37" at bounding box center [1029, 68] width 21 height 21
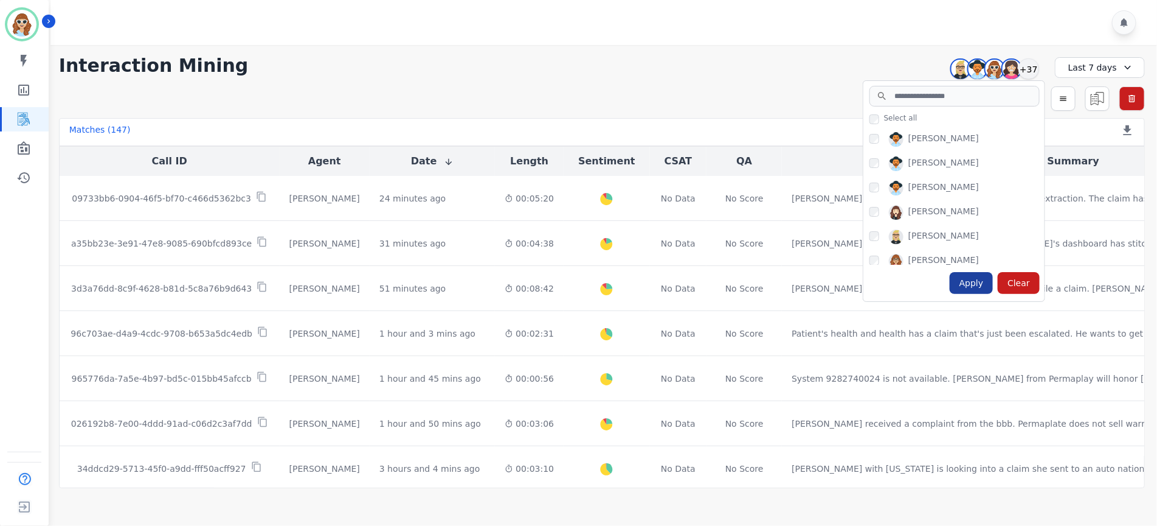
click at [971, 286] on div "Apply" at bounding box center [972, 283] width 44 height 22
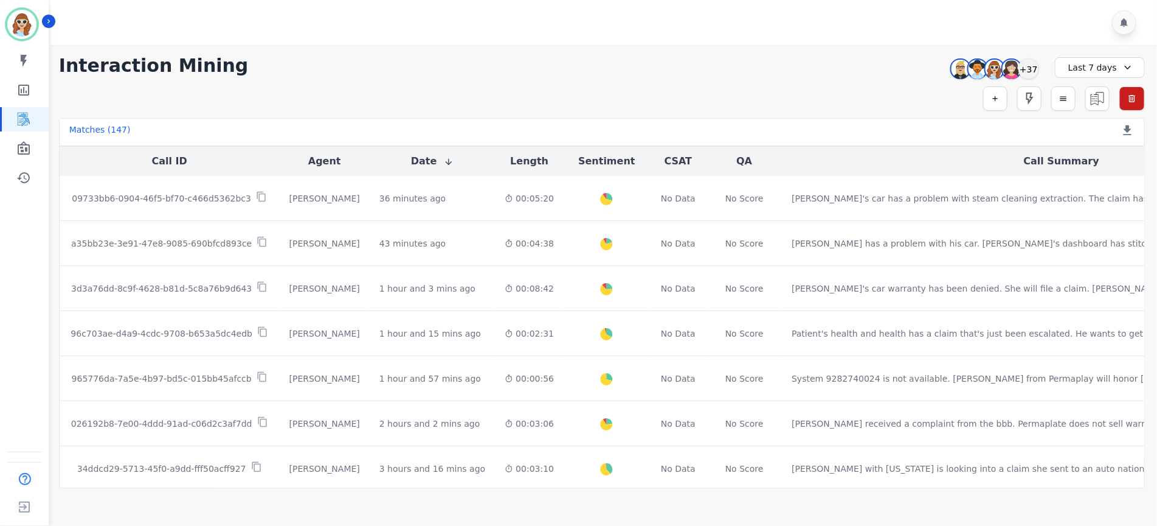
click at [903, 72] on div "**********" at bounding box center [602, 66] width 1086 height 22
click at [1033, 68] on div "+37" at bounding box center [1029, 68] width 21 height 21
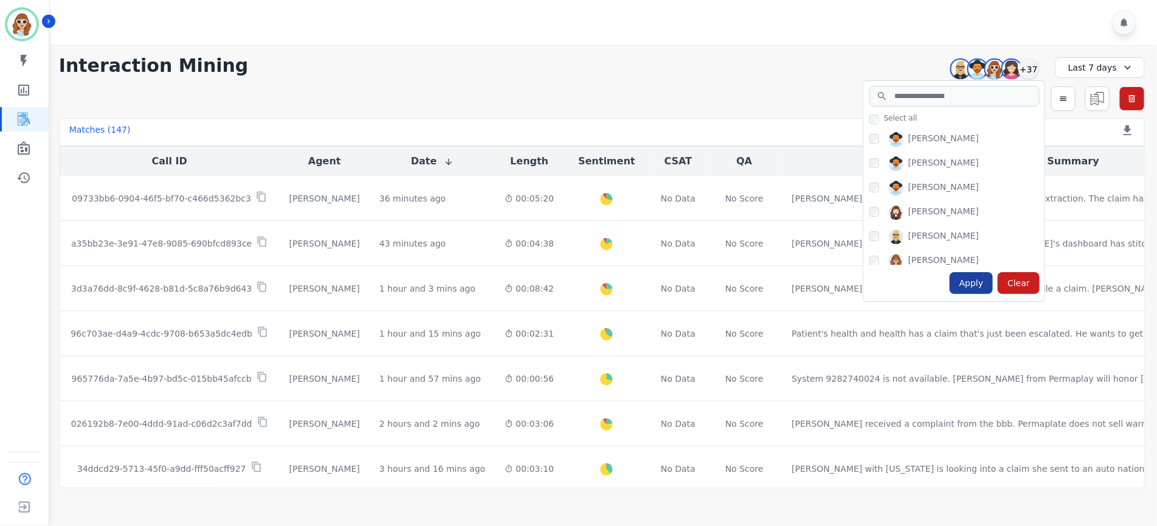
click at [978, 286] on div "Apply" at bounding box center [972, 283] width 44 height 22
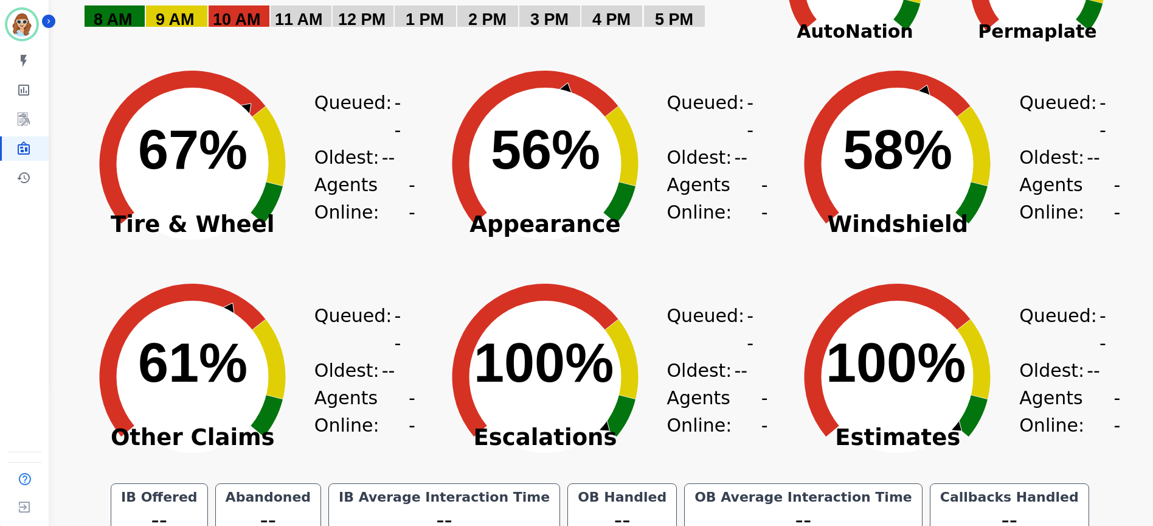
scroll to position [182, 0]
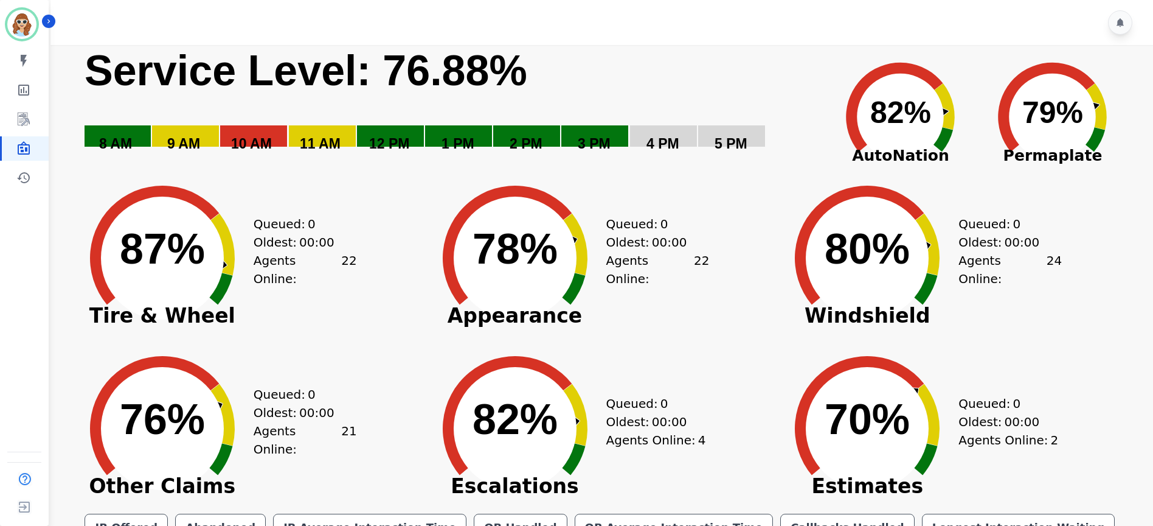
scroll to position [57, 0]
